Goal: Information Seeking & Learning: Check status

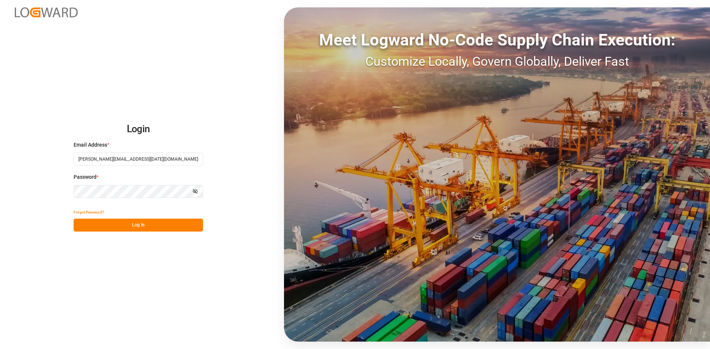
click at [111, 226] on button "Log In" at bounding box center [138, 225] width 129 height 13
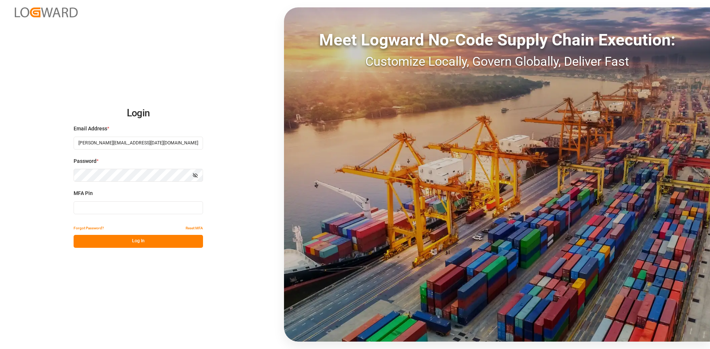
click at [103, 204] on input at bounding box center [138, 208] width 129 height 13
type input "1"
type input "407420"
click at [120, 241] on button "Log In" at bounding box center [138, 241] width 129 height 13
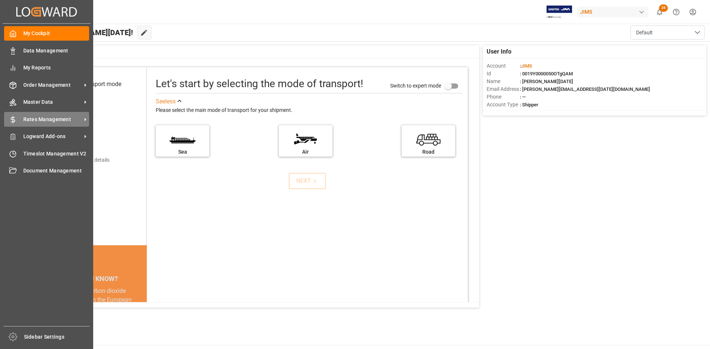
click at [42, 123] on span "Rates Management" at bounding box center [52, 120] width 58 height 8
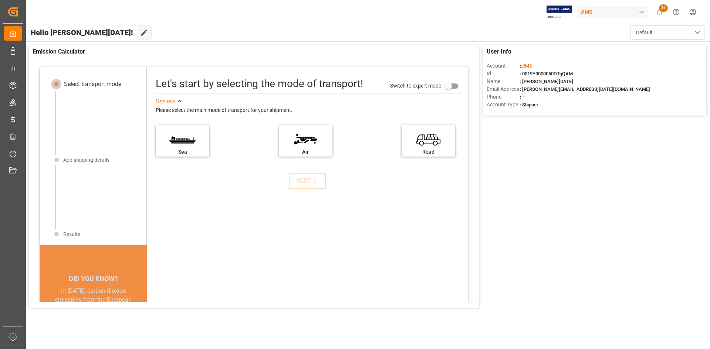
click at [202, 231] on div "Let's start by selecting the mode of transport! Switch to expert mode See less …" at bounding box center [307, 223] width 321 height 297
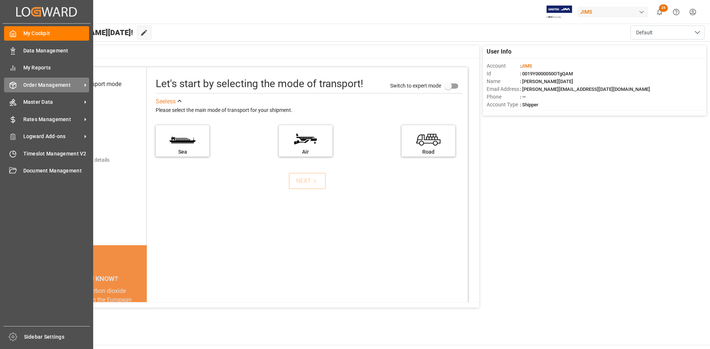
click at [44, 84] on span "Order Management" at bounding box center [52, 85] width 58 height 8
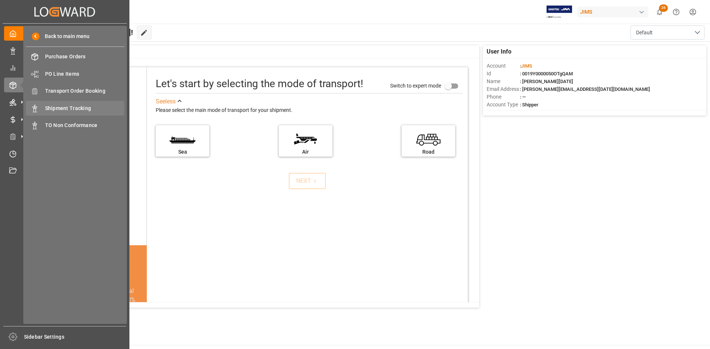
click at [58, 109] on span "Shipment Tracking" at bounding box center [85, 109] width 80 height 8
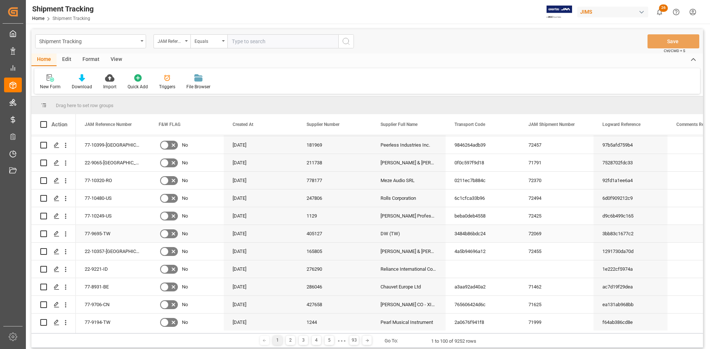
scroll to position [481, 0]
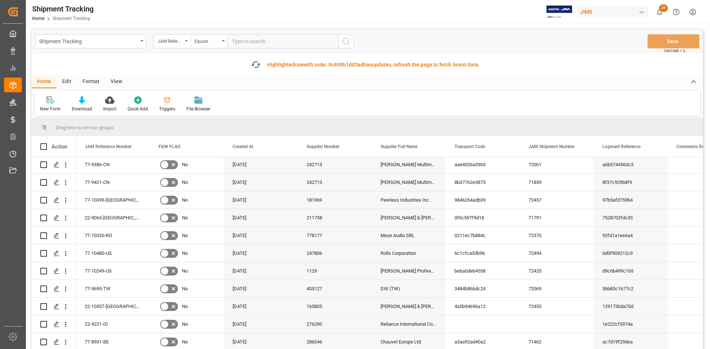
click at [243, 42] on input "text" at bounding box center [282, 41] width 111 height 14
click at [185, 39] on div "JAM Reference Number" at bounding box center [171, 41] width 37 height 14
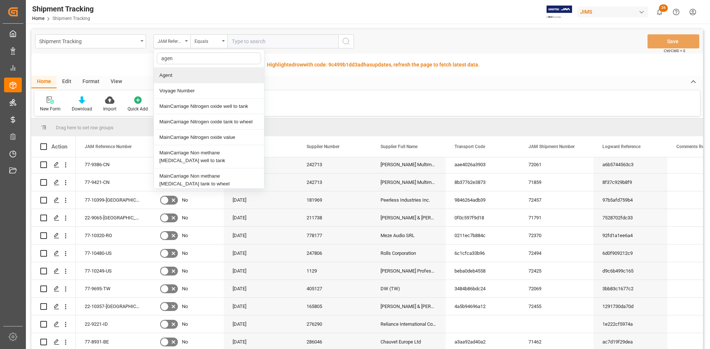
type input "agent"
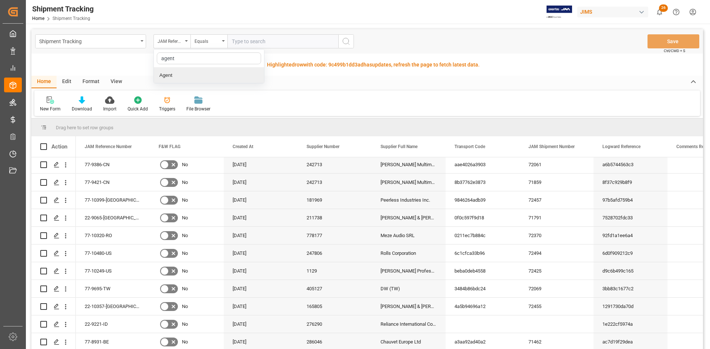
click at [170, 76] on div "Agent" at bounding box center [209, 76] width 110 height 16
click at [238, 39] on span "Select Items" at bounding box center [247, 41] width 31 height 6
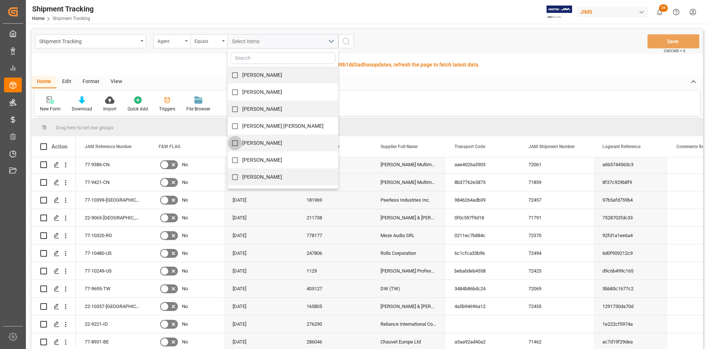
click at [237, 143] on input "[PERSON_NAME]" at bounding box center [235, 143] width 14 height 14
checkbox input "true"
click at [344, 41] on icon "search button" at bounding box center [346, 41] width 9 height 9
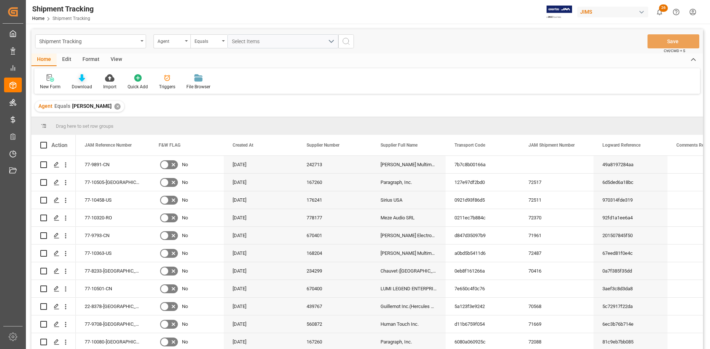
click at [81, 81] on icon at bounding box center [82, 77] width 6 height 7
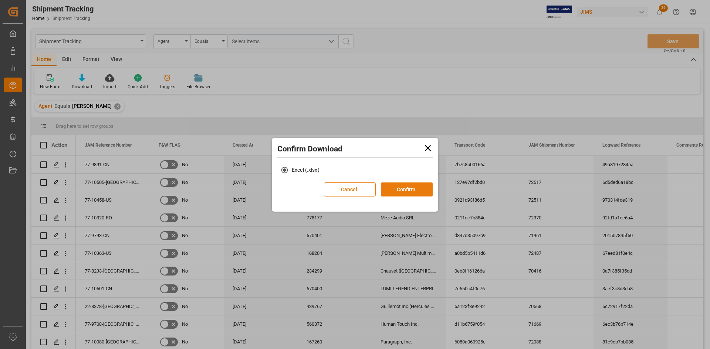
click at [406, 192] on button "Confirm" at bounding box center [407, 190] width 52 height 14
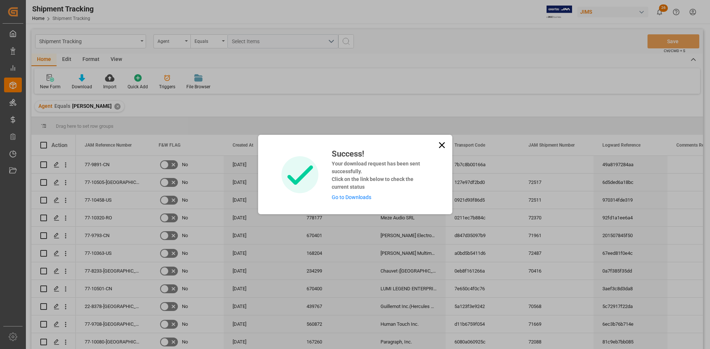
click at [354, 200] on link "Go to Downloads" at bounding box center [352, 198] width 40 height 6
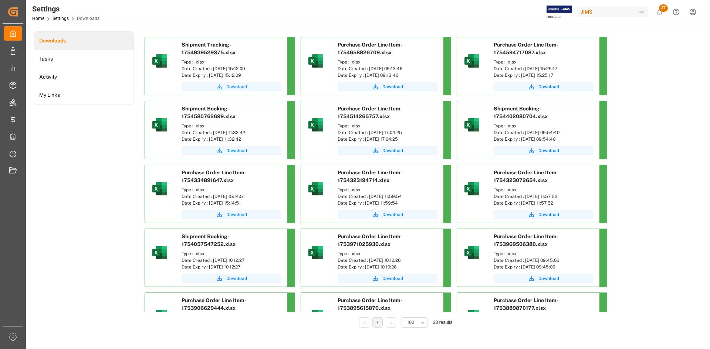
click at [232, 87] on span "Download" at bounding box center [236, 87] width 21 height 7
click at [232, 86] on span "Download" at bounding box center [236, 87] width 21 height 7
click at [233, 86] on span "Download" at bounding box center [236, 87] width 21 height 7
click at [232, 87] on span "Download" at bounding box center [236, 87] width 21 height 7
click at [240, 85] on span "Download" at bounding box center [236, 87] width 21 height 7
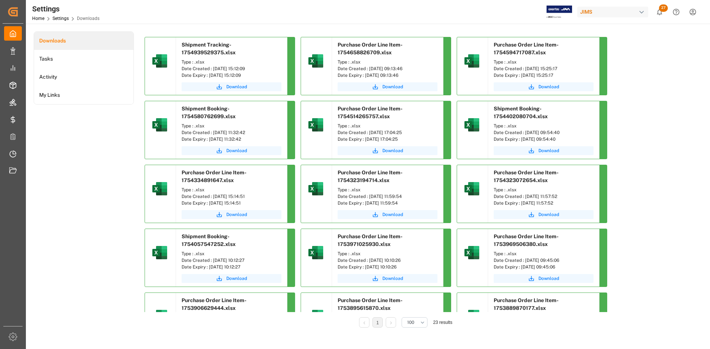
drag, startPoint x: 165, startPoint y: 256, endPoint x: 210, endPoint y: 238, distance: 48.0
click at [165, 256] on img at bounding box center [160, 253] width 18 height 18
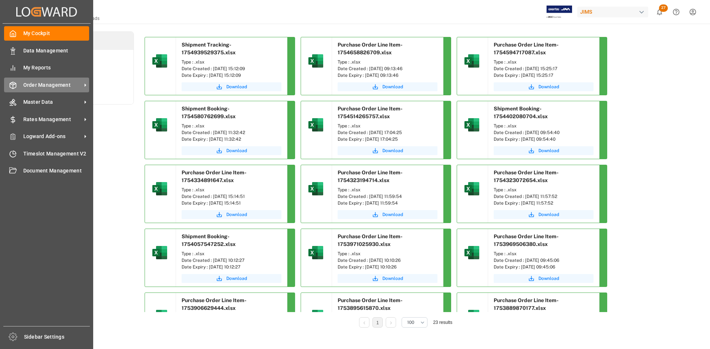
click at [44, 85] on span "Order Management" at bounding box center [52, 85] width 58 height 8
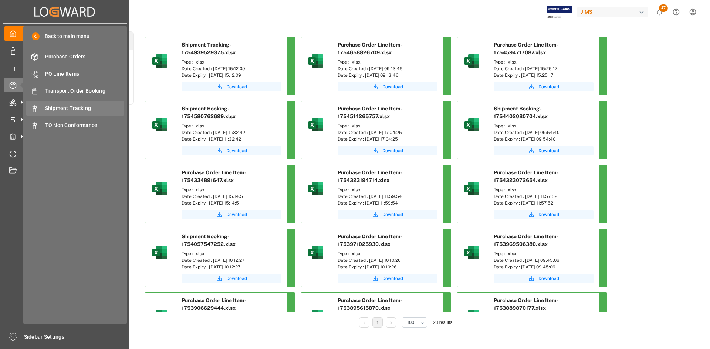
click at [64, 107] on span "Shipment Tracking" at bounding box center [85, 109] width 80 height 8
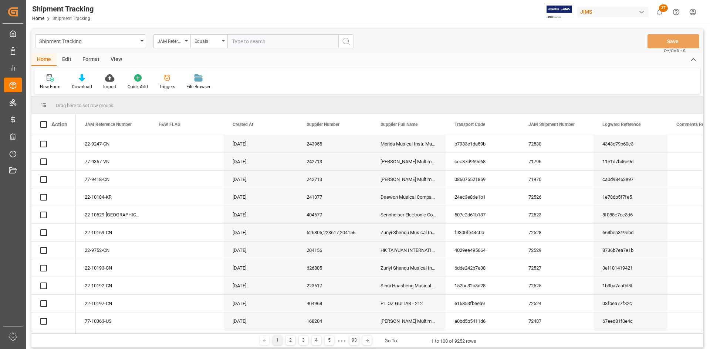
click at [249, 42] on input "text" at bounding box center [282, 41] width 111 height 14
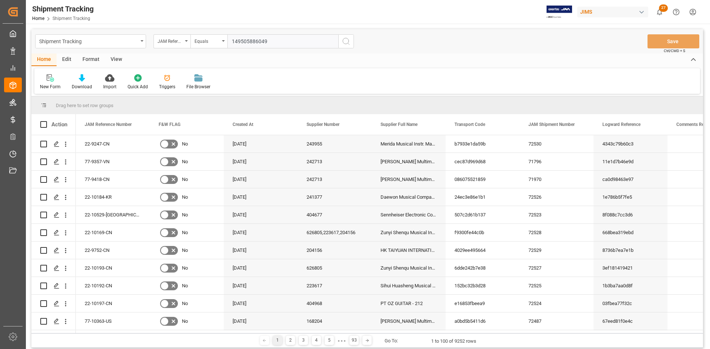
click at [269, 39] on input "149505886049" at bounding box center [282, 41] width 111 height 14
drag, startPoint x: 277, startPoint y: 40, endPoint x: 210, endPoint y: 41, distance: 66.9
click at [210, 41] on div "JAM Reference Number Equals 149505886049" at bounding box center [253, 41] width 200 height 14
paste input "77-10391-CN"
type input "77-10391-CN"
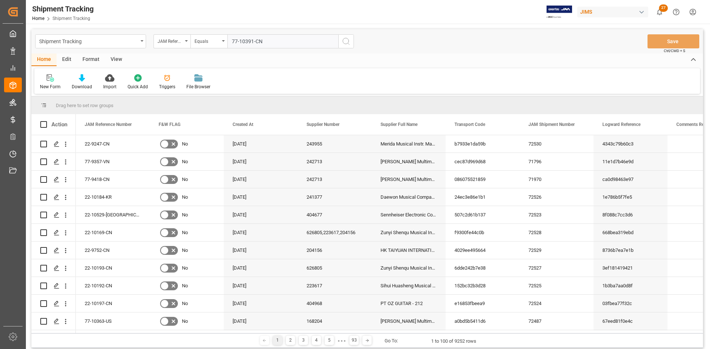
click at [348, 41] on icon "search button" at bounding box center [346, 41] width 9 height 9
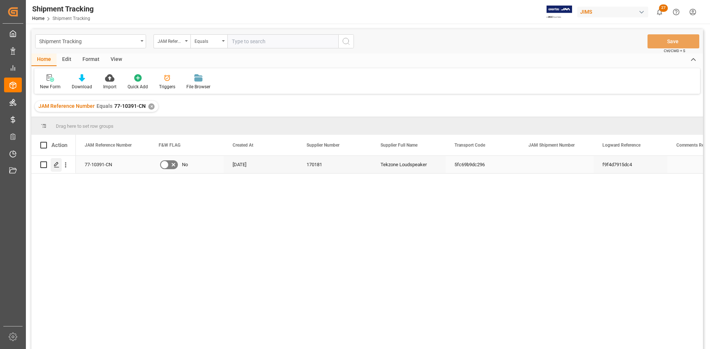
click at [54, 166] on icon "Press SPACE to select this row." at bounding box center [57, 165] width 6 height 6
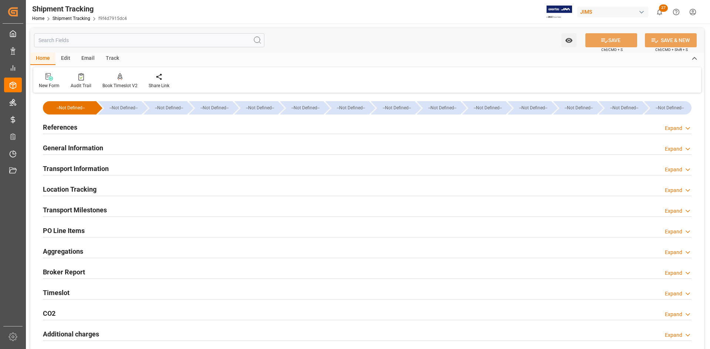
click at [66, 209] on h2 "Transport Milestones" at bounding box center [75, 210] width 64 height 10
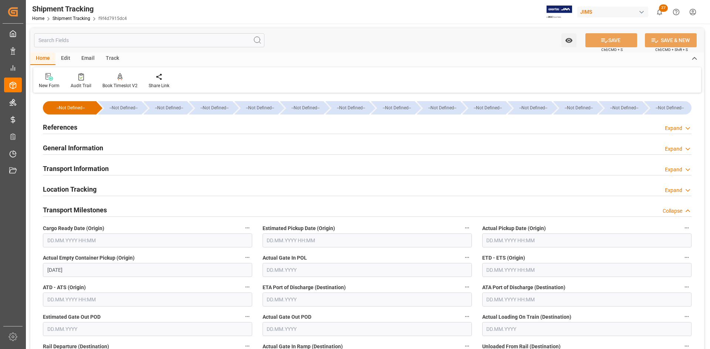
type input "[DATE]"
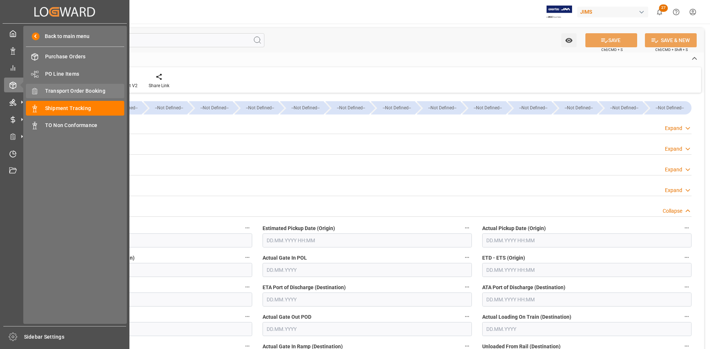
click at [63, 91] on span "Transport Order Booking" at bounding box center [85, 91] width 80 height 8
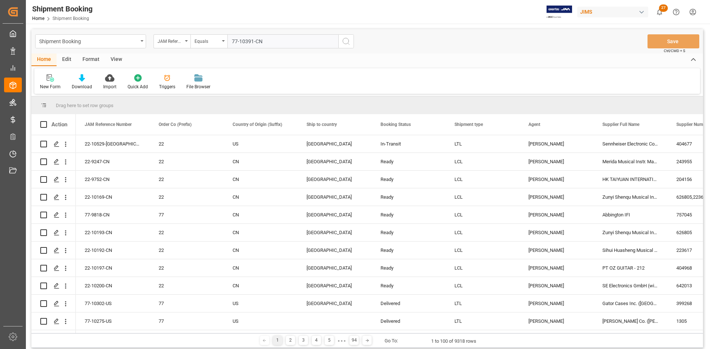
type input "77-10391-CN"
click at [351, 40] on button "search button" at bounding box center [346, 41] width 16 height 14
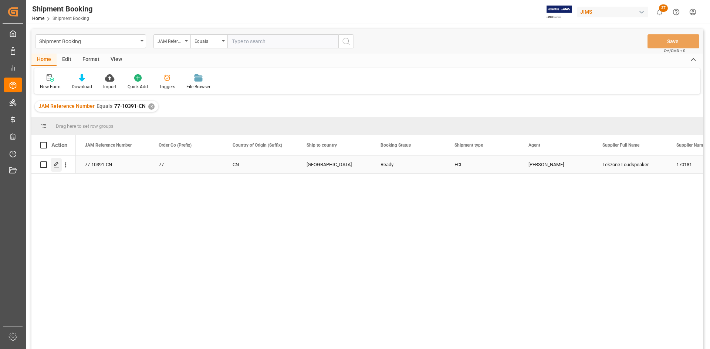
click at [57, 166] on icon "Press SPACE to select this row." at bounding box center [57, 165] width 6 height 6
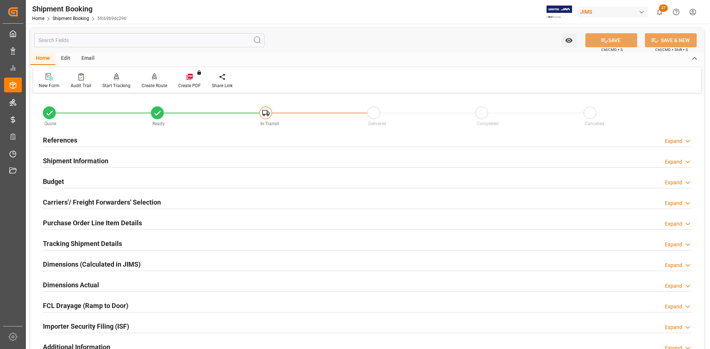
scroll to position [37, 0]
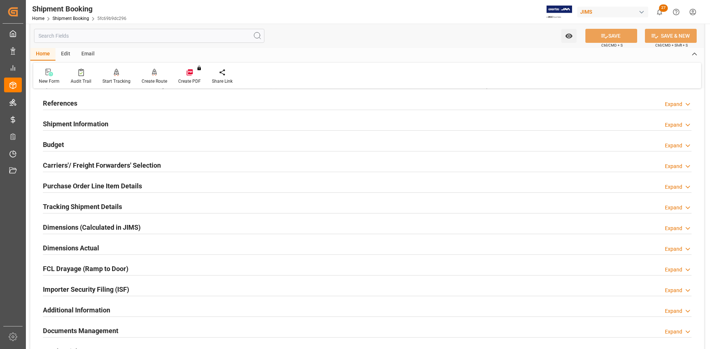
click at [69, 208] on h2 "Tracking Shipment Details" at bounding box center [82, 207] width 79 height 10
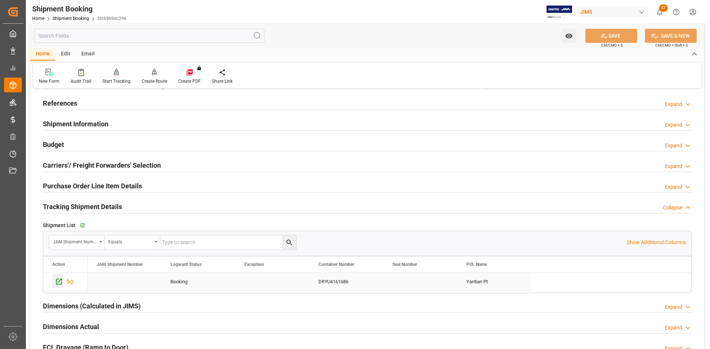
click at [59, 280] on icon "Press SPACE to select this row." at bounding box center [59, 282] width 8 height 8
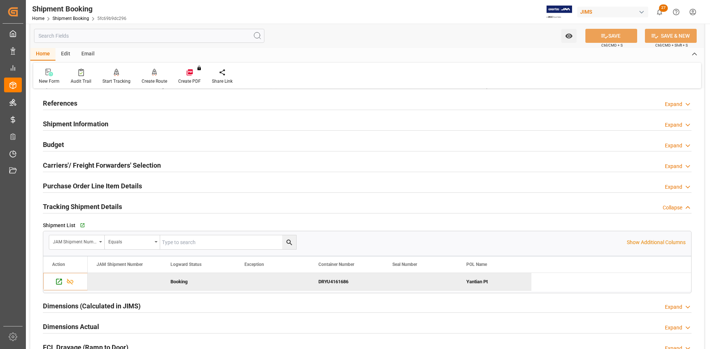
click at [70, 127] on h2 "Shipment Information" at bounding box center [75, 124] width 65 height 10
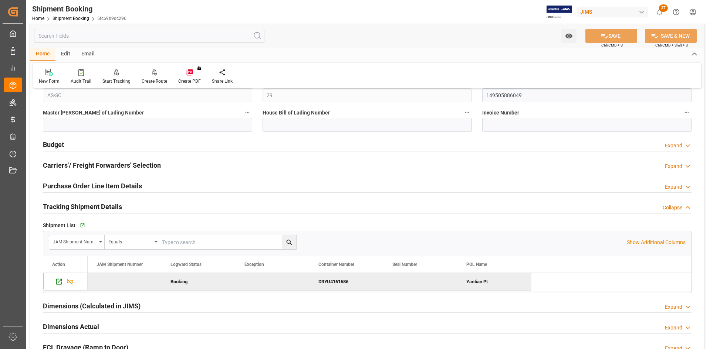
scroll to position [333, 0]
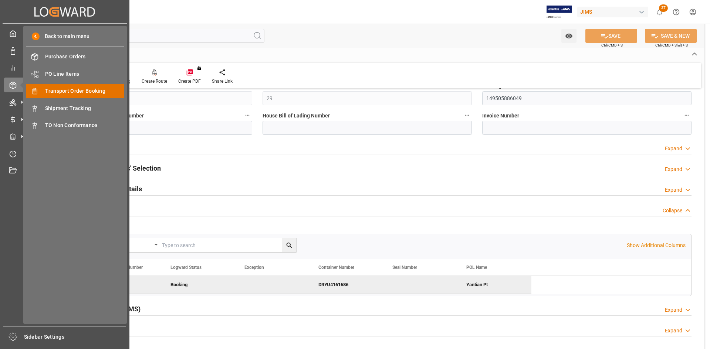
click at [76, 90] on span "Transport Order Booking" at bounding box center [85, 91] width 80 height 8
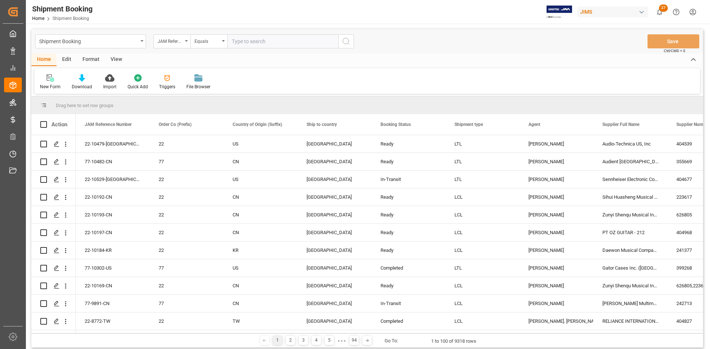
click at [248, 44] on input "text" at bounding box center [282, 41] width 111 height 14
type input "77-10111-CN"
click at [344, 45] on icon "search button" at bounding box center [346, 41] width 9 height 9
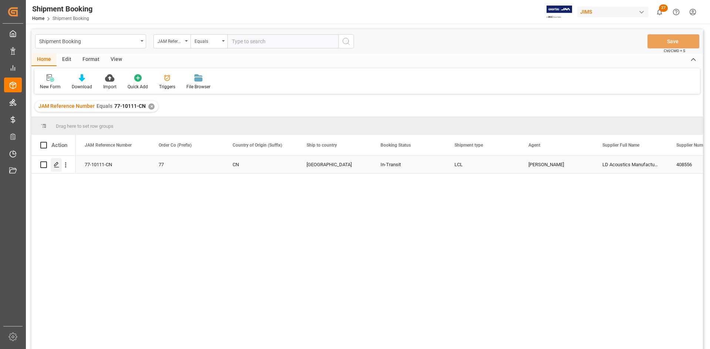
click at [57, 166] on icon "Press SPACE to select this row." at bounding box center [57, 165] width 6 height 6
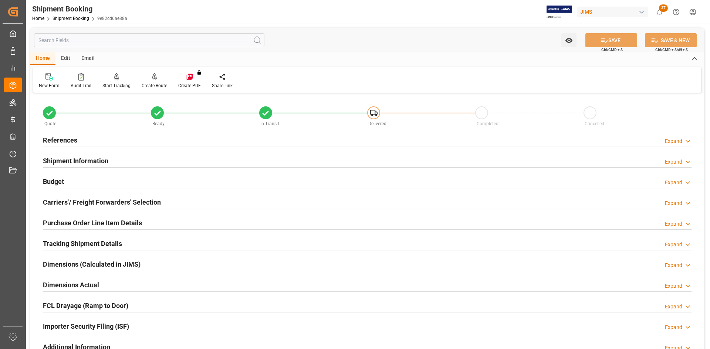
click at [66, 139] on h2 "References" at bounding box center [60, 140] width 34 height 10
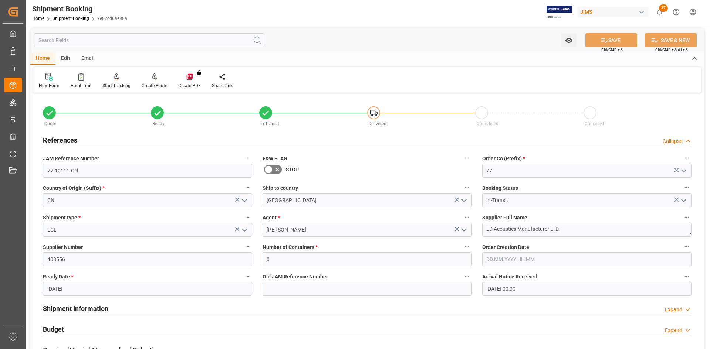
click at [245, 228] on icon "open menu" at bounding box center [244, 230] width 9 height 9
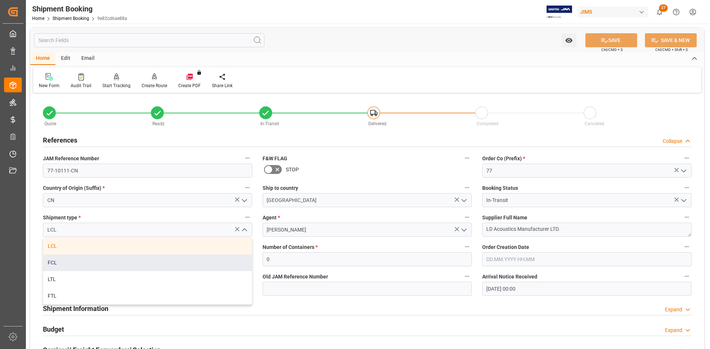
click at [56, 265] on div "FCL" at bounding box center [147, 263] width 209 height 17
type input "FCL"
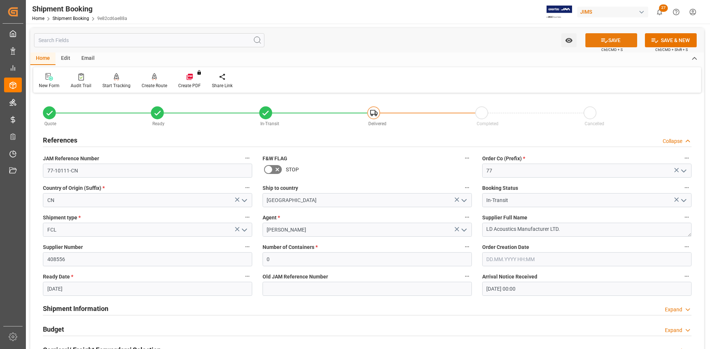
click at [617, 42] on button "SAVE" at bounding box center [611, 40] width 52 height 14
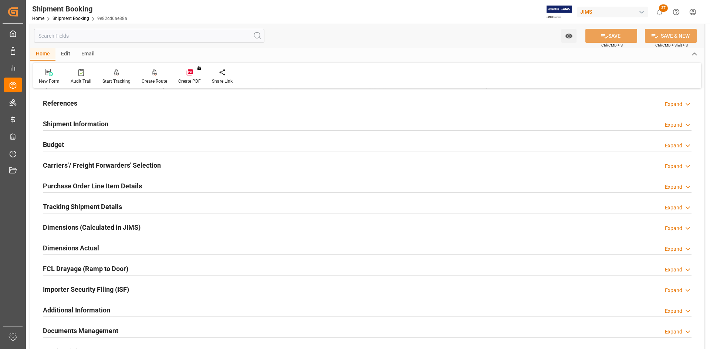
click at [86, 165] on h2 "Carriers'/ Freight Forwarders' Selection" at bounding box center [102, 165] width 118 height 10
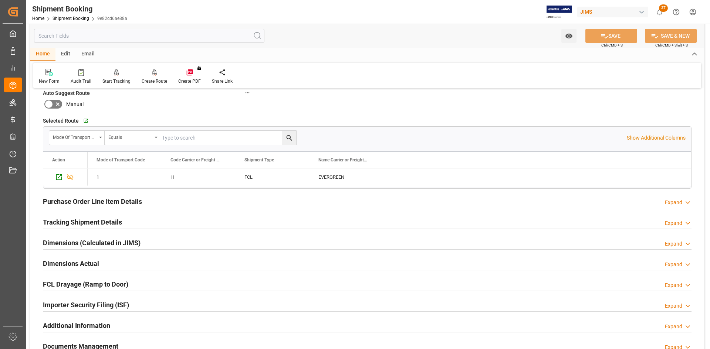
scroll to position [259, 0]
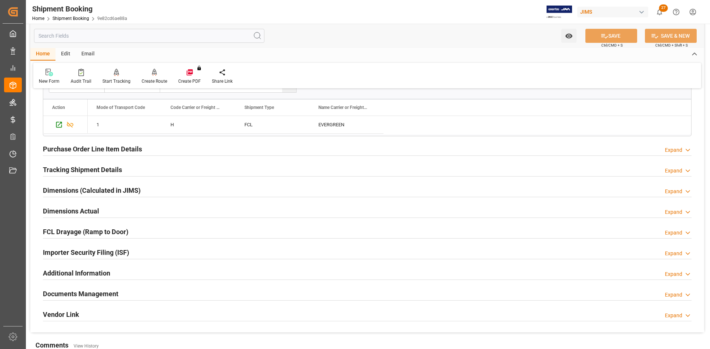
click at [71, 170] on h2 "Tracking Shipment Details" at bounding box center [82, 170] width 79 height 10
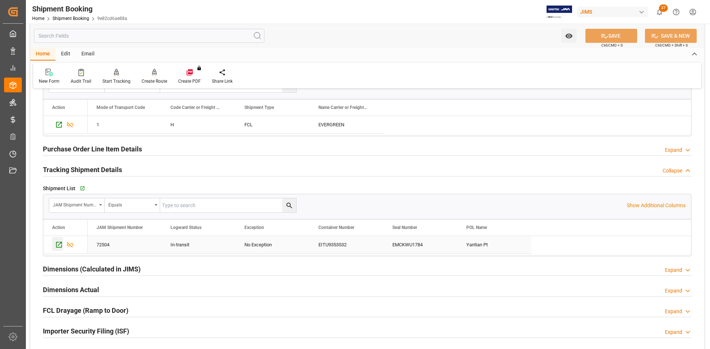
click at [60, 244] on icon "Press SPACE to select this row." at bounding box center [59, 245] width 6 height 6
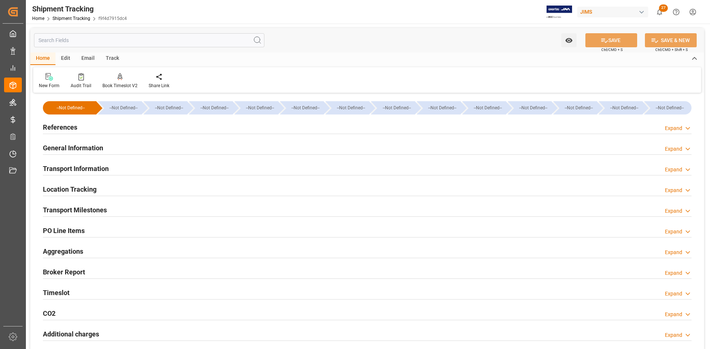
type input "11.08.2025"
click at [79, 207] on h2 "Transport Milestones" at bounding box center [75, 210] width 64 height 10
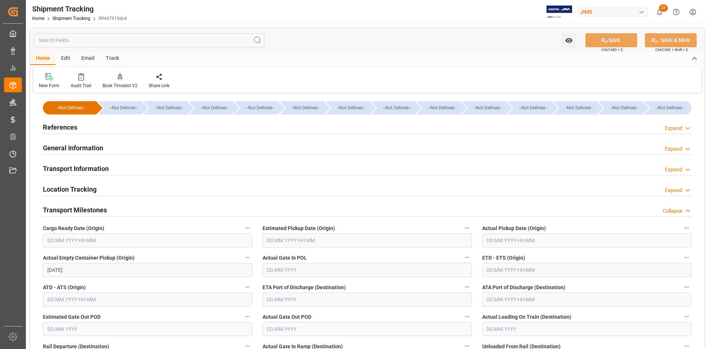
click at [496, 274] on input "text" at bounding box center [586, 270] width 209 height 14
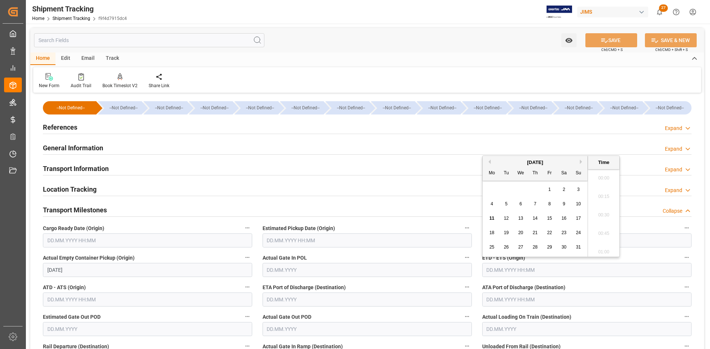
scroll to position [1112, 0]
click at [580, 218] on span "17" at bounding box center [578, 218] width 5 height 5
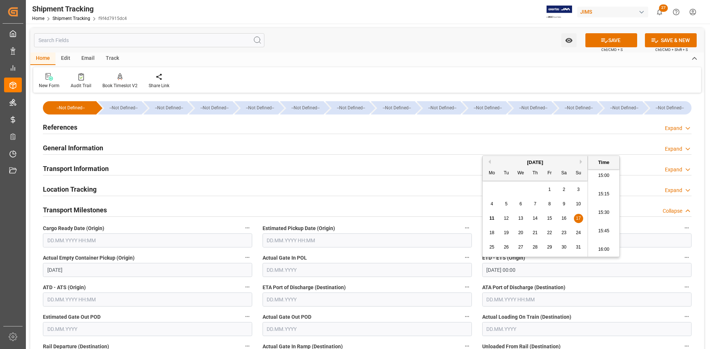
type input "17.08.2025 00:00"
click at [629, 267] on input "17.08.2025 00:00" at bounding box center [586, 270] width 209 height 14
click at [385, 273] on input "text" at bounding box center [367, 270] width 209 height 14
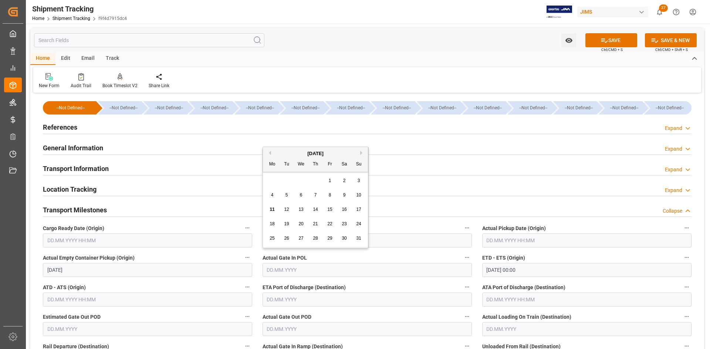
scroll to position [74, 0]
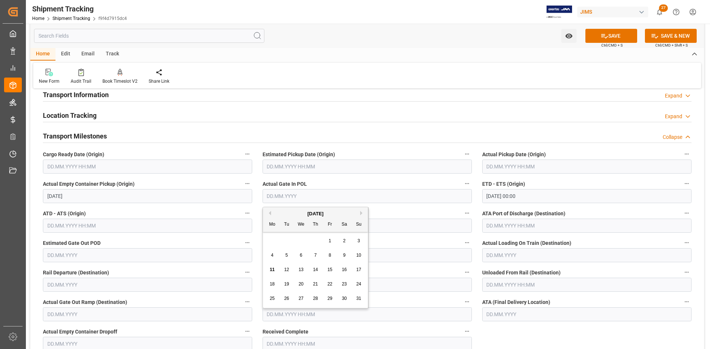
click at [373, 182] on label "Actual Gate In POL" at bounding box center [367, 184] width 209 height 10
click at [462, 182] on button "Actual Gate In POL" at bounding box center [467, 184] width 10 height 10
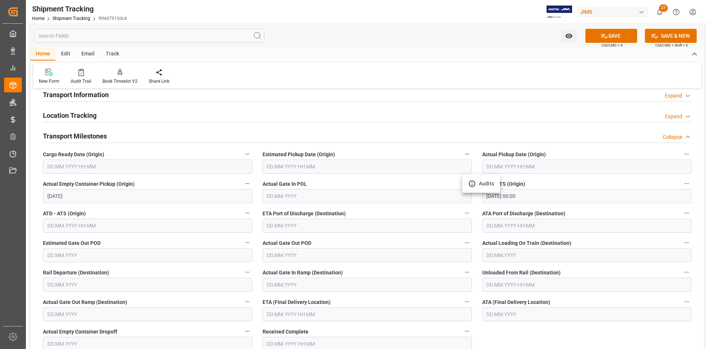
click at [278, 311] on div at bounding box center [355, 174] width 710 height 349
click at [298, 314] on input "text" at bounding box center [367, 315] width 209 height 14
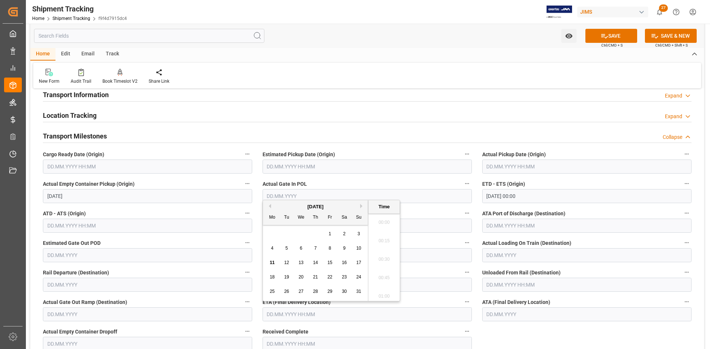
scroll to position [1112, 0]
click at [302, 313] on input "text" at bounding box center [367, 315] width 209 height 14
click at [360, 204] on div "August 2025" at bounding box center [315, 206] width 105 height 7
click at [362, 207] on button "Next Month" at bounding box center [362, 206] width 4 height 4
click at [302, 264] on span "17" at bounding box center [300, 262] width 5 height 5
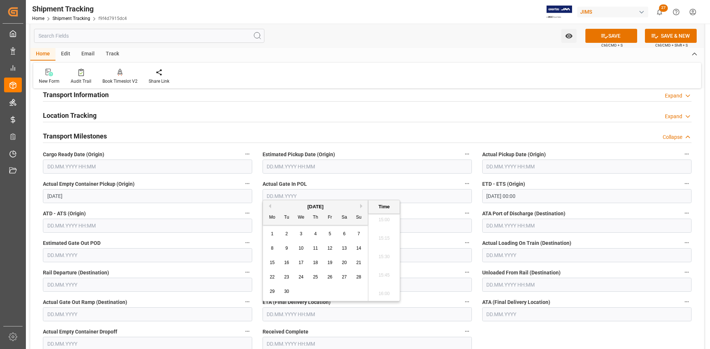
type input "17.09.2025 00:00"
click at [421, 185] on label "Actual Gate In POL" at bounding box center [367, 184] width 209 height 10
click at [462, 185] on button "Actual Gate In POL" at bounding box center [467, 184] width 10 height 10
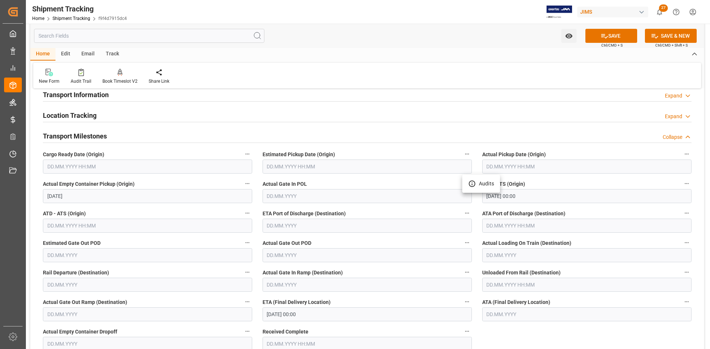
click at [589, 151] on div at bounding box center [355, 174] width 710 height 349
click at [620, 37] on button "SAVE" at bounding box center [611, 36] width 52 height 14
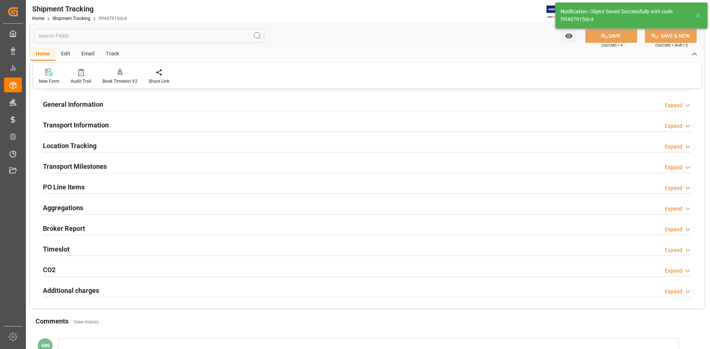
scroll to position [0, 0]
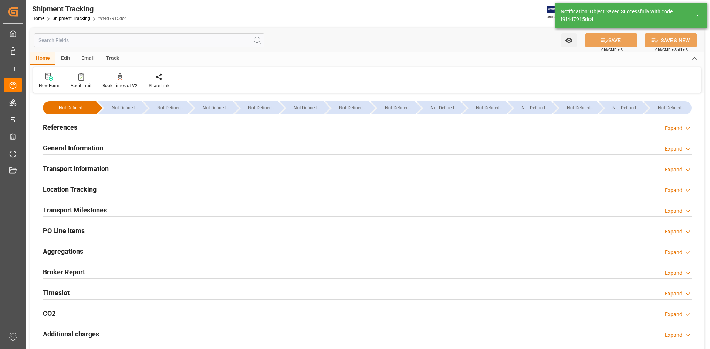
click at [78, 147] on h2 "General Information" at bounding box center [73, 148] width 60 height 10
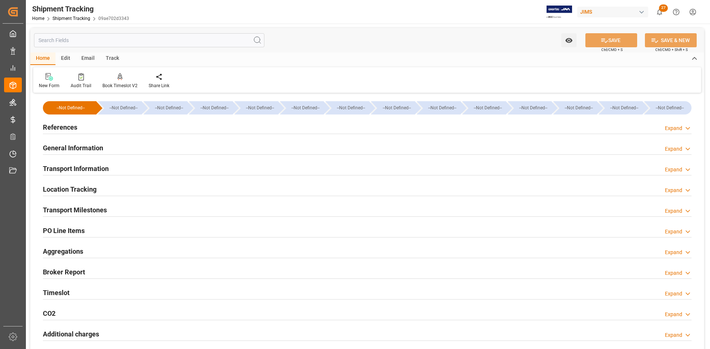
scroll to position [37, 0]
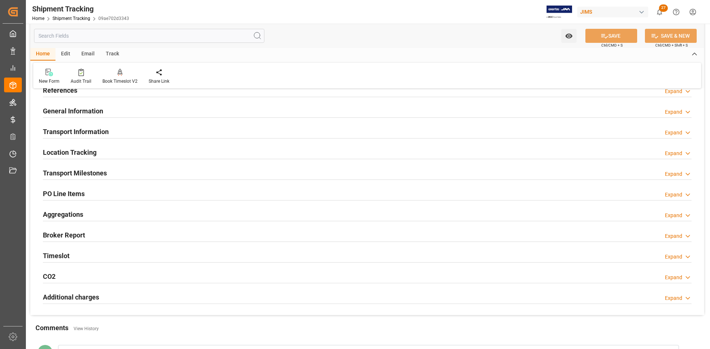
click at [87, 174] on h2 "Transport Milestones" at bounding box center [75, 173] width 64 height 10
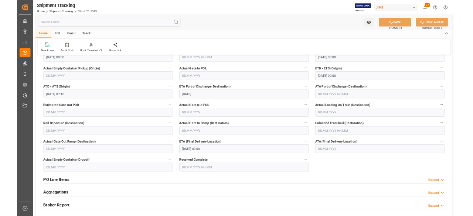
scroll to position [111, 0]
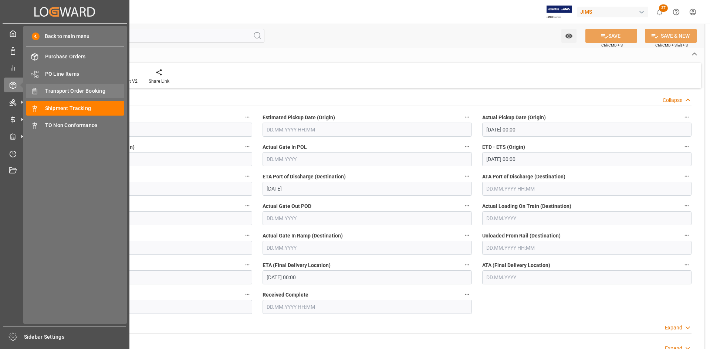
click at [66, 91] on span "Transport Order Booking" at bounding box center [85, 91] width 80 height 8
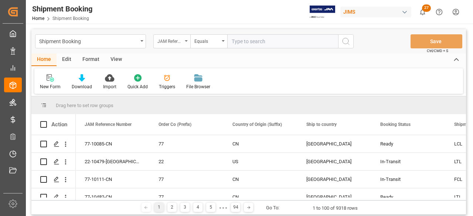
click at [186, 39] on div "JAM Reference Number" at bounding box center [171, 41] width 37 height 14
type input "BOOK"
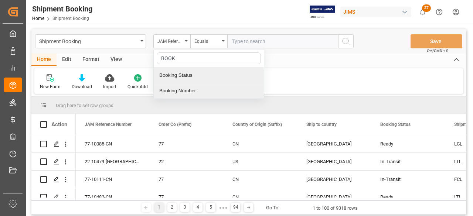
click at [179, 90] on div "Booking Number" at bounding box center [209, 91] width 110 height 16
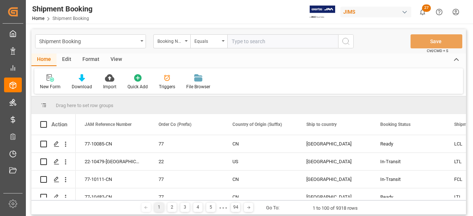
click at [244, 41] on input "text" at bounding box center [282, 41] width 111 height 14
paste input "13629314"
type input "13629314"
click at [349, 43] on icon "search button" at bounding box center [346, 41] width 9 height 9
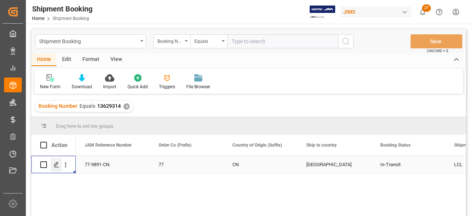
click at [54, 165] on polygon "Press SPACE to select this row." at bounding box center [56, 165] width 4 height 4
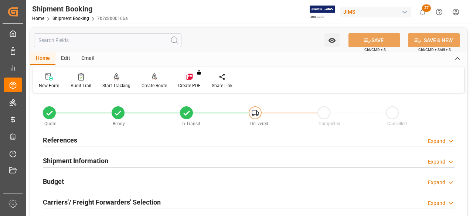
type input "[DATE]"
click at [60, 142] on h2 "References" at bounding box center [60, 140] width 34 height 10
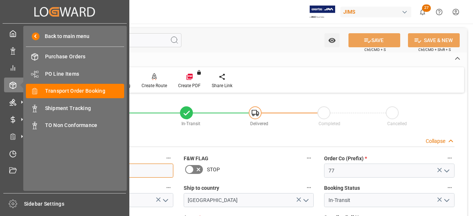
drag, startPoint x: 81, startPoint y: 171, endPoint x: 19, endPoint y: 164, distance: 61.8
click at [19, 164] on div "Created by potrace 1.15, written by [PERSON_NAME] [DATE]-[DATE] Created by potr…" at bounding box center [236, 108] width 473 height 216
click at [70, 108] on span "Shipment Tracking" at bounding box center [85, 109] width 80 height 8
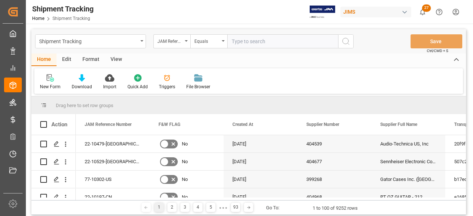
click at [243, 42] on input "text" at bounding box center [282, 41] width 111 height 14
type input "77-10458-US"
click at [348, 41] on icon "search button" at bounding box center [346, 41] width 9 height 9
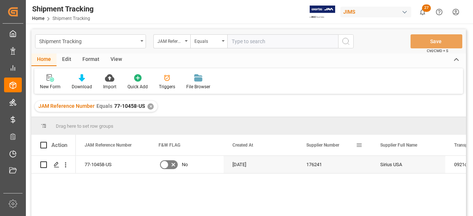
click at [361, 147] on span at bounding box center [359, 145] width 7 height 7
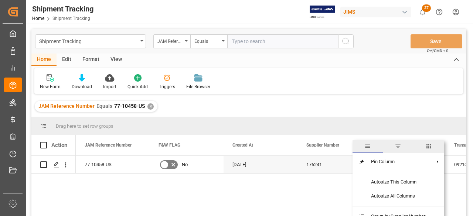
click at [430, 145] on span "columns" at bounding box center [429, 146] width 7 height 7
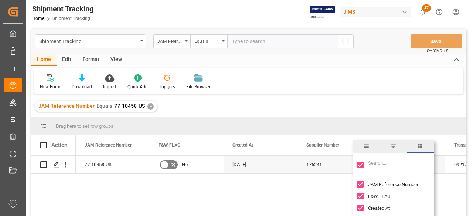
click at [363, 166] on input "Toggle Select All Columns" at bounding box center [360, 165] width 7 height 7
checkbox input "false"
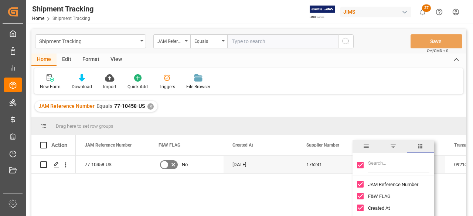
checkbox input "false"
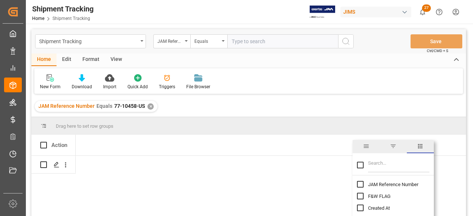
click at [377, 167] on input "Filter Columns Input" at bounding box center [398, 165] width 61 height 15
click at [361, 184] on input "JAM Reference Number column toggle visibility (hidden)" at bounding box center [360, 184] width 7 height 7
checkbox input "true"
checkbox input "false"
click at [385, 167] on input "Filter Columns Input" at bounding box center [398, 165] width 61 height 15
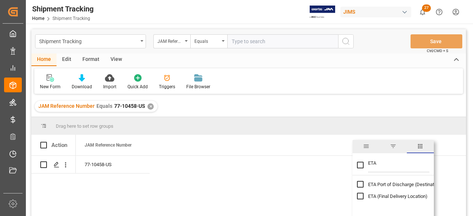
type input "ETA"
click at [361, 195] on input "ETA (Final Delivery Location) column toggle visibility (hidden)" at bounding box center [360, 196] width 7 height 7
checkbox input "true"
checkbox input "false"
click at [383, 166] on input "ETA" at bounding box center [398, 165] width 61 height 15
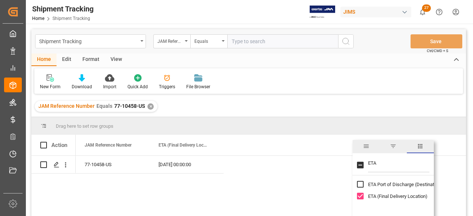
drag, startPoint x: 388, startPoint y: 163, endPoint x: 363, endPoint y: 163, distance: 25.1
click at [363, 163] on div "ETA" at bounding box center [393, 165] width 81 height 21
type input "APP"
click at [361, 182] on input "Appointment Start Date column toggle visibility (hidden)" at bounding box center [360, 184] width 7 height 7
checkbox input "true"
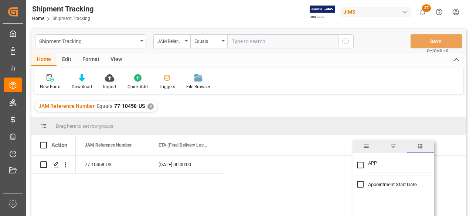
checkbox input "true"
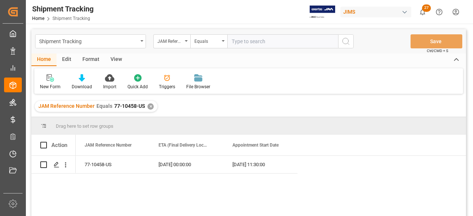
click at [151, 107] on div "✕" at bounding box center [151, 107] width 6 height 6
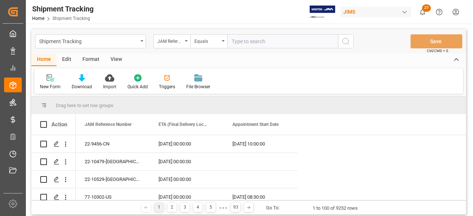
click at [237, 41] on input "text" at bounding box center [282, 41] width 111 height 14
paste input "77-9793-CN"
type input "77-9793-CN"
click at [346, 42] on icon "search button" at bounding box center [346, 41] width 9 height 9
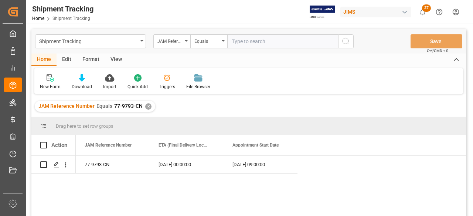
click at [262, 42] on input "text" at bounding box center [282, 41] width 111 height 14
paste input "77-10363-US"
type input "77-10363-US"
click at [348, 43] on line "search button" at bounding box center [348, 43] width 1 height 1
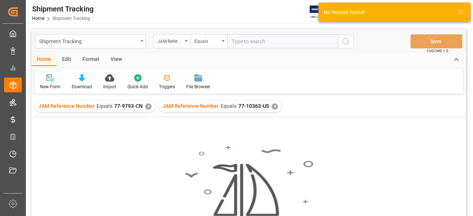
click at [148, 106] on div "✕" at bounding box center [148, 107] width 6 height 6
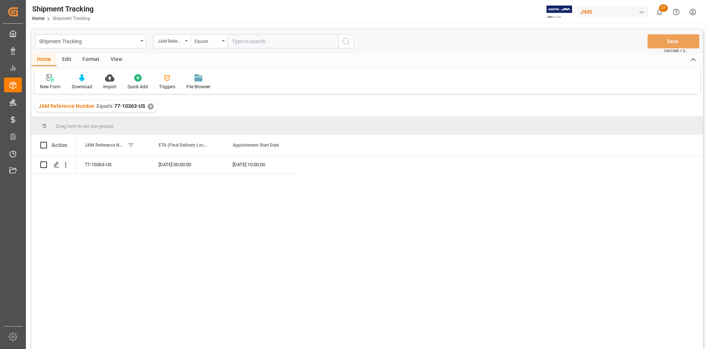
click at [150, 106] on div "✕" at bounding box center [151, 107] width 6 height 6
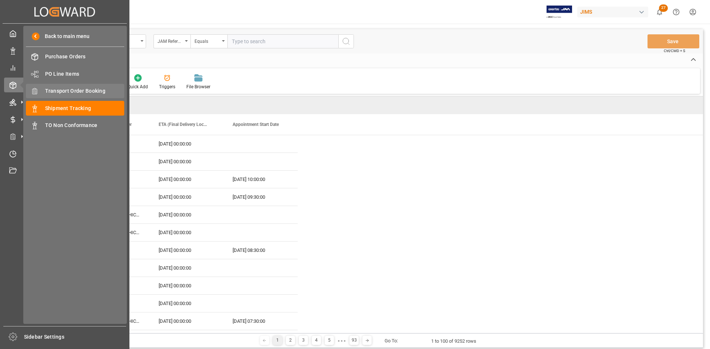
click at [75, 90] on span "Transport Order Booking" at bounding box center [85, 91] width 80 height 8
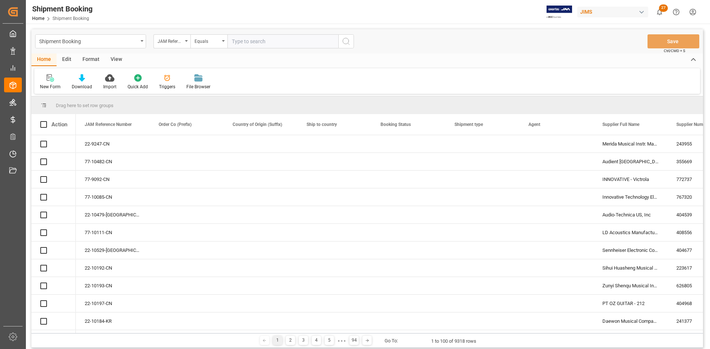
click at [244, 40] on input "text" at bounding box center [282, 41] width 111 height 14
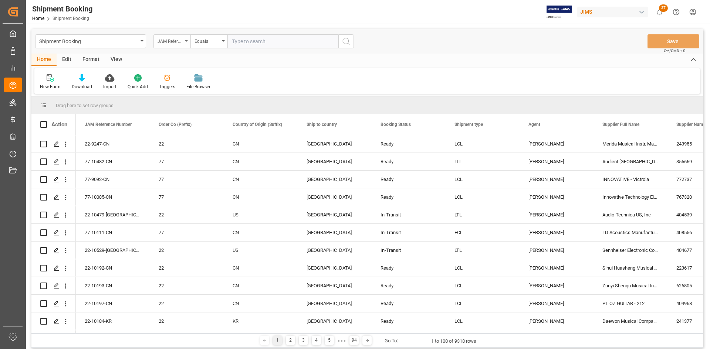
click at [185, 41] on icon "open menu" at bounding box center [186, 40] width 3 height 1
type input "BOOKIN"
click at [181, 91] on div "Booking Number" at bounding box center [209, 91] width 110 height 16
paste input "SZX71028863"
type input "SZX71028863"
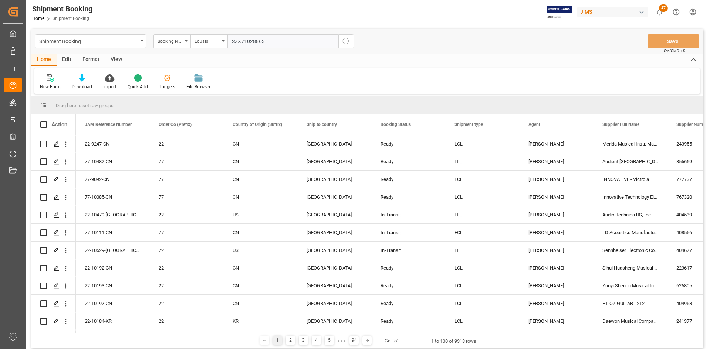
click at [347, 40] on icon "search button" at bounding box center [346, 41] width 9 height 9
